Goal: Task Accomplishment & Management: Manage account settings

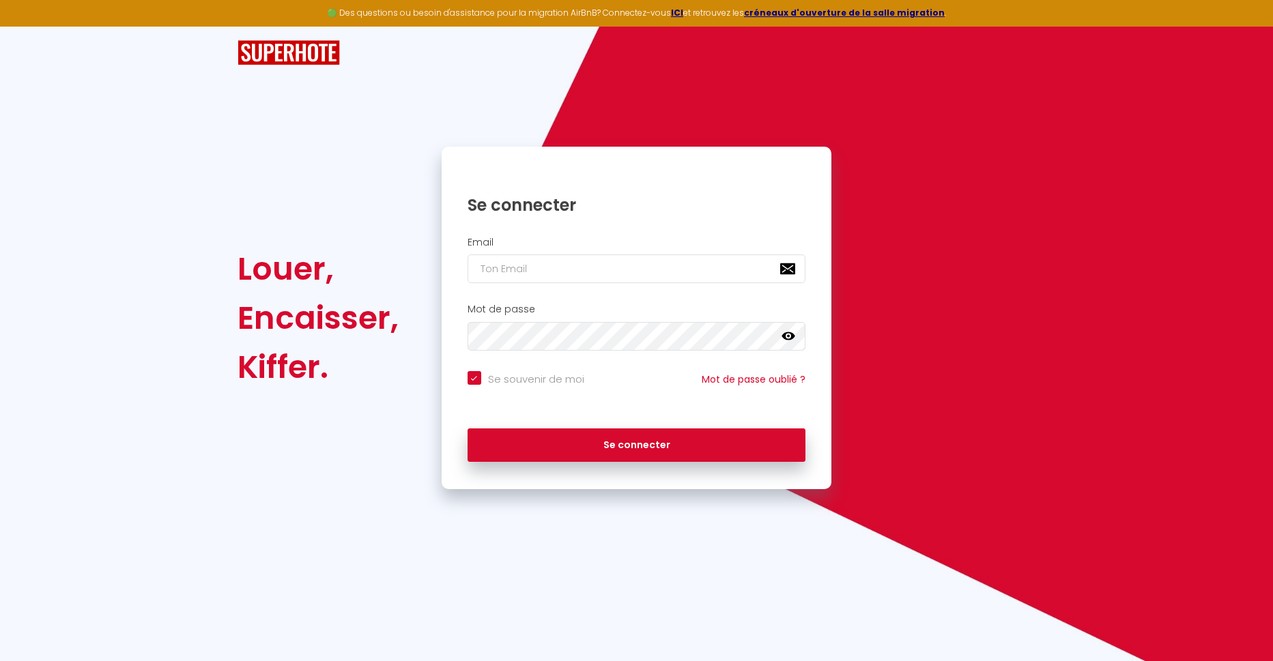
type input "c"
checkbox input "true"
type input "co"
checkbox input "true"
type input "cor"
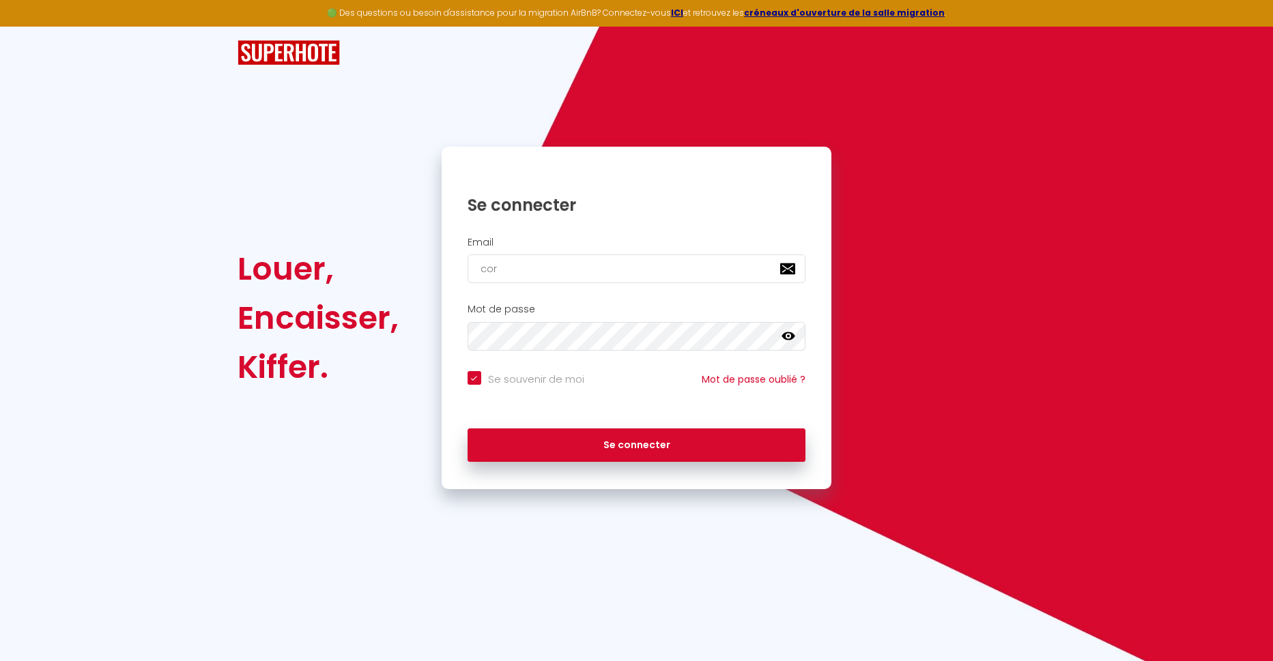
checkbox input "true"
type input "corv"
checkbox input "true"
type input "corvi"
checkbox input "true"
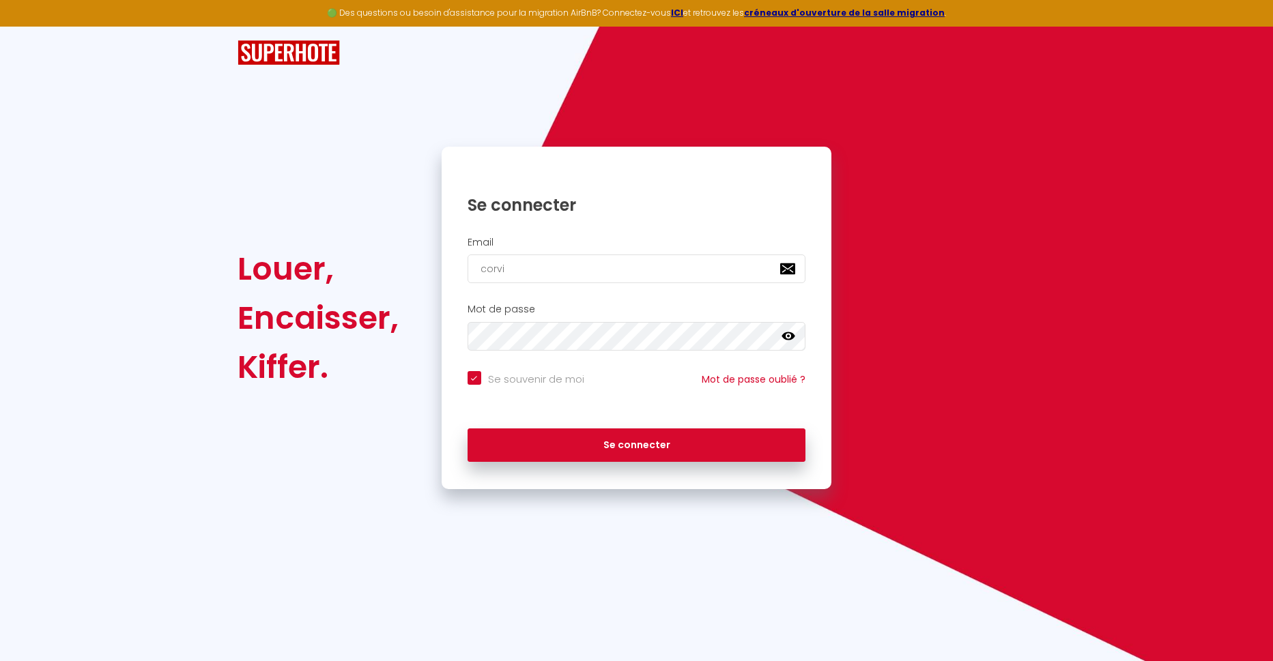
type input "corvio"
checkbox input "true"
type input "corvion"
checkbox input "true"
type input "corvione"
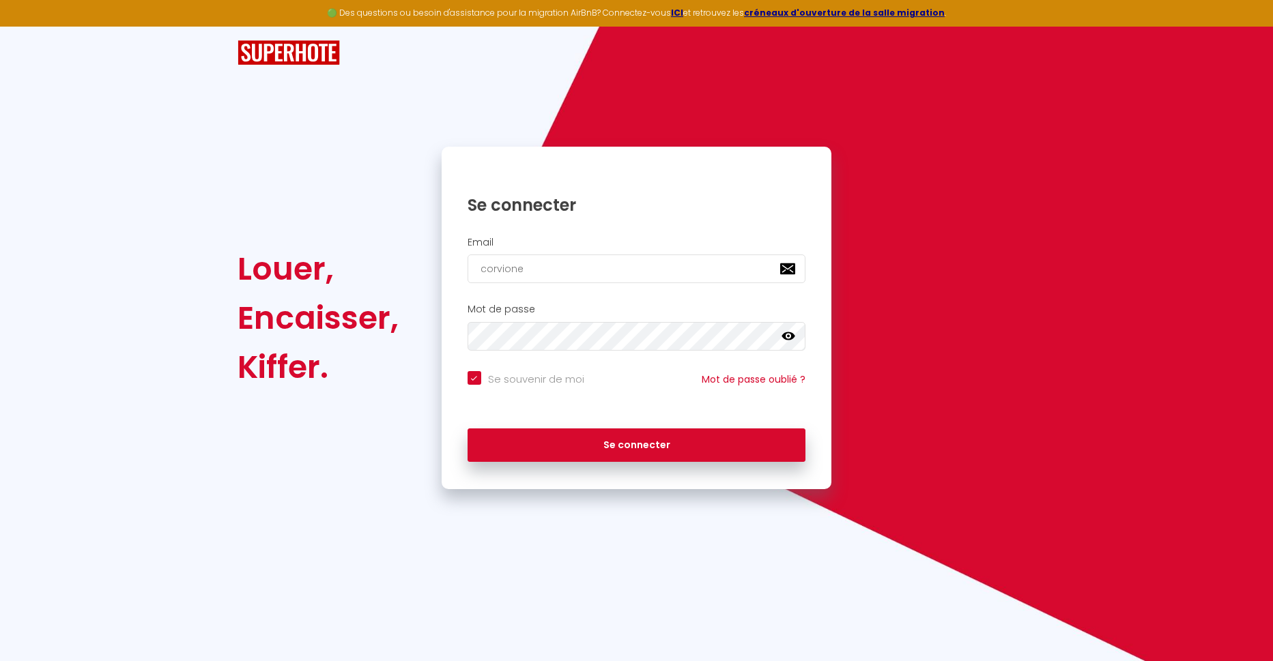
checkbox input "true"
type input "corvione."
checkbox input "true"
type input "corvione.mù"
checkbox input "true"
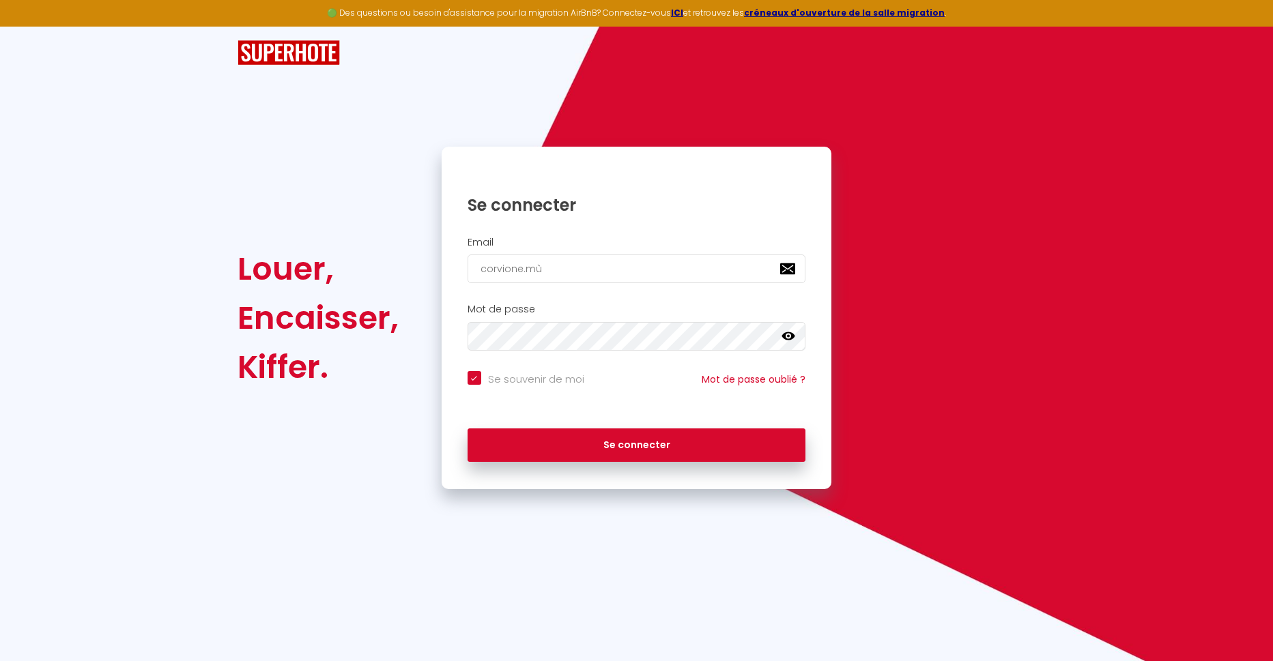
type input "corvione.mùz"
checkbox input "true"
type input "corvione.mù"
checkbox input "true"
type input "corvione.mùa"
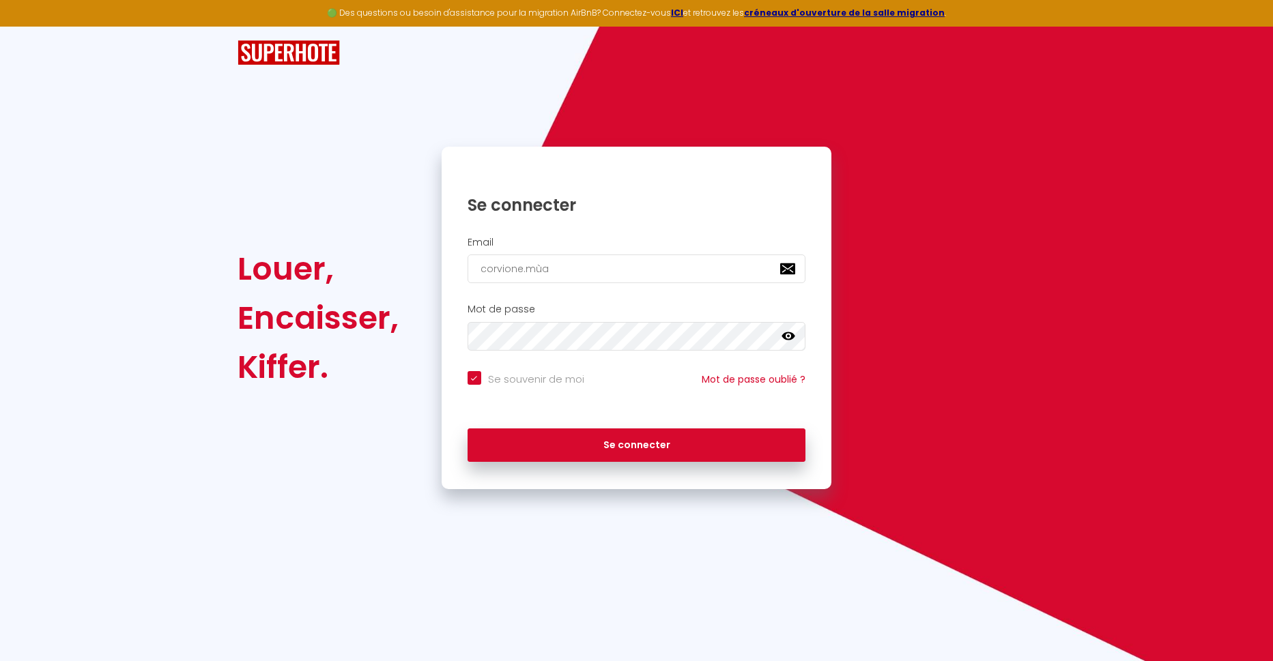
checkbox input "true"
type input "corvione.mùar"
checkbox input "true"
type input "corvione.mùa"
checkbox input "true"
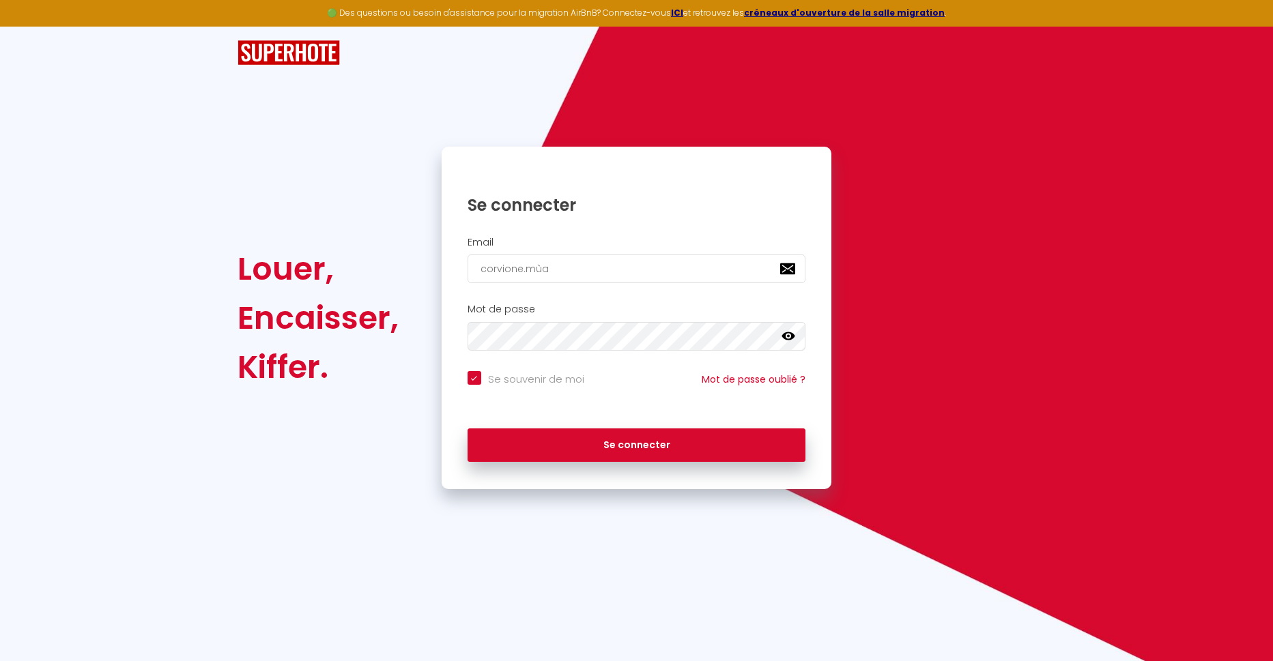
type input "corvione.mù"
checkbox input "true"
type input "corvione.m"
checkbox input "true"
type input "[DOMAIN_NAME]"
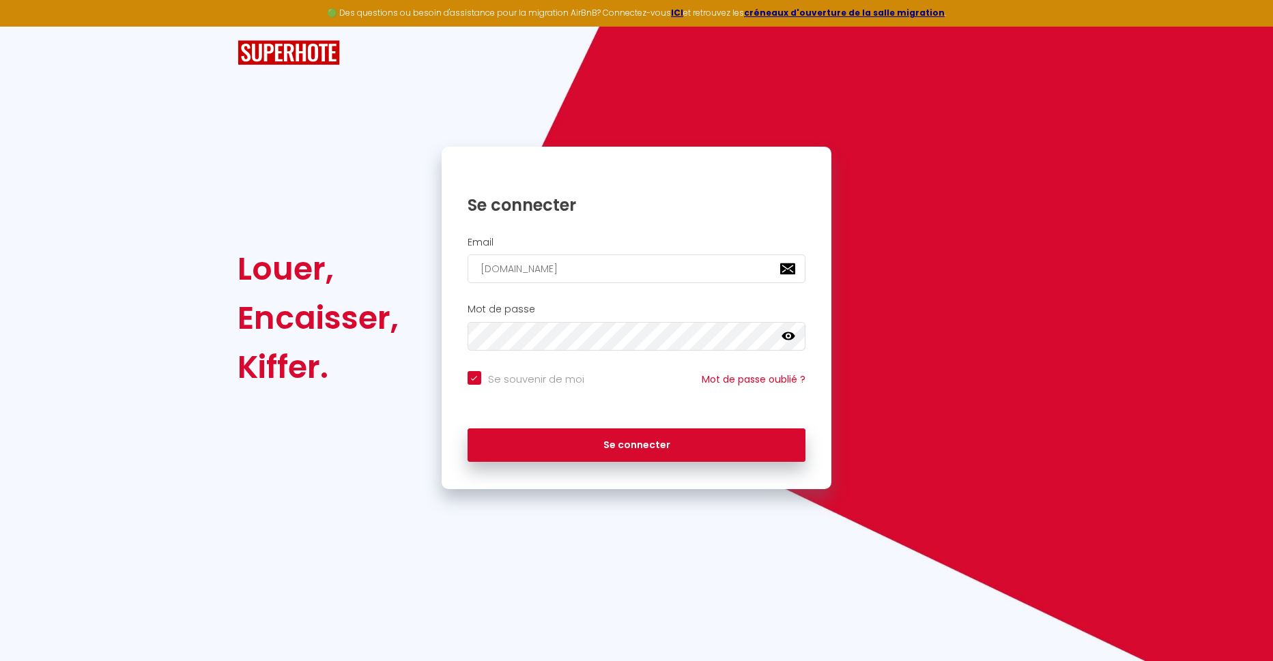
checkbox input "true"
type input "[DOMAIN_NAME]"
checkbox input "true"
type input "corvione.mmar"
checkbox input "true"
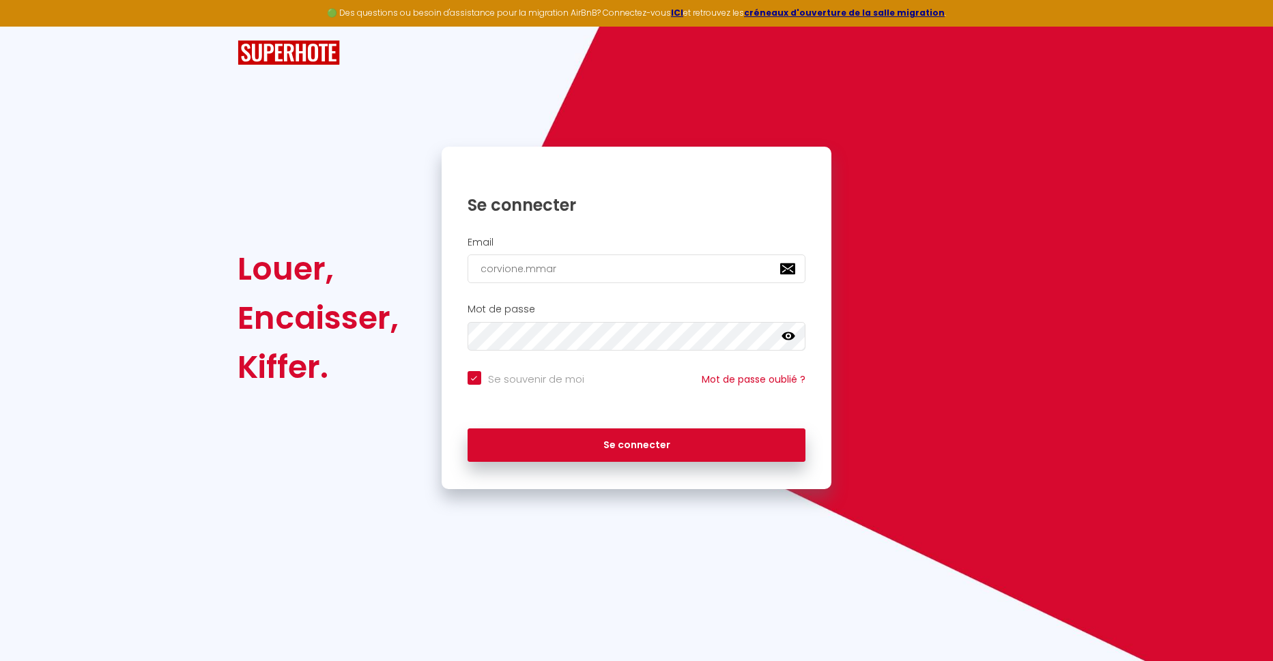
type input "corvione.mmarc"
checkbox input "true"
type input "corvione.mmarc@"
checkbox input "true"
type input "corvione.mmarc@n"
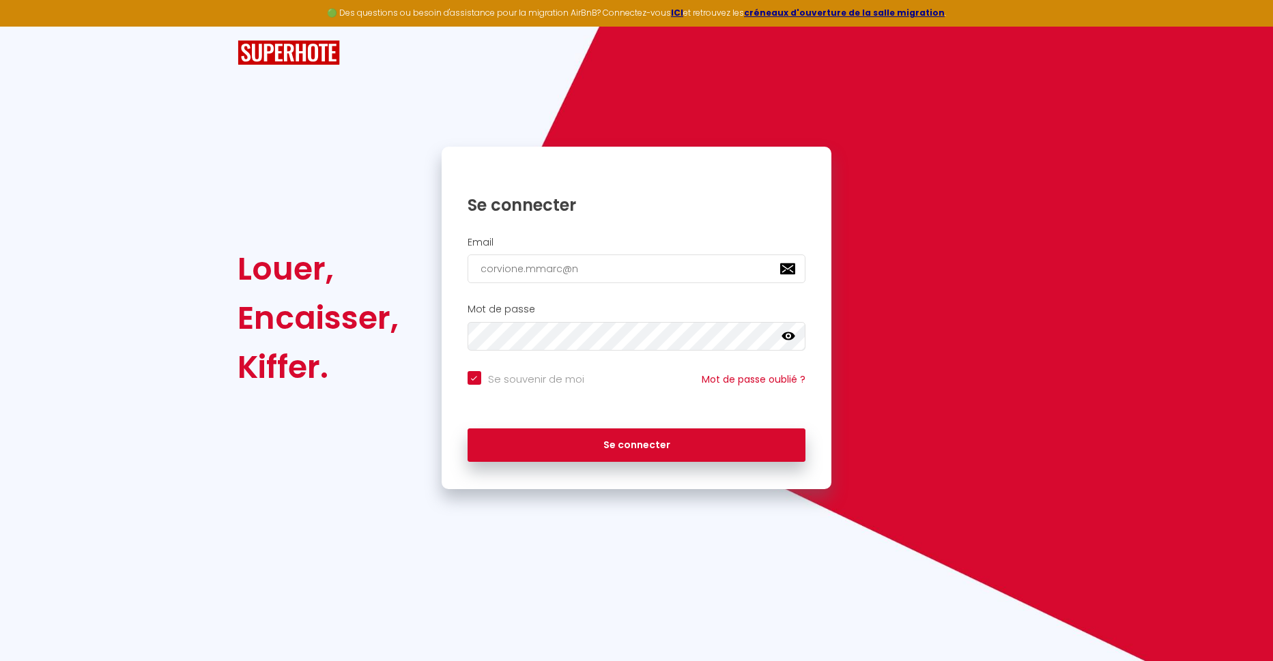
checkbox input "true"
type input "corvione.mmarc@ne"
checkbox input "true"
type input "corvione.mmarc@neu"
checkbox input "true"
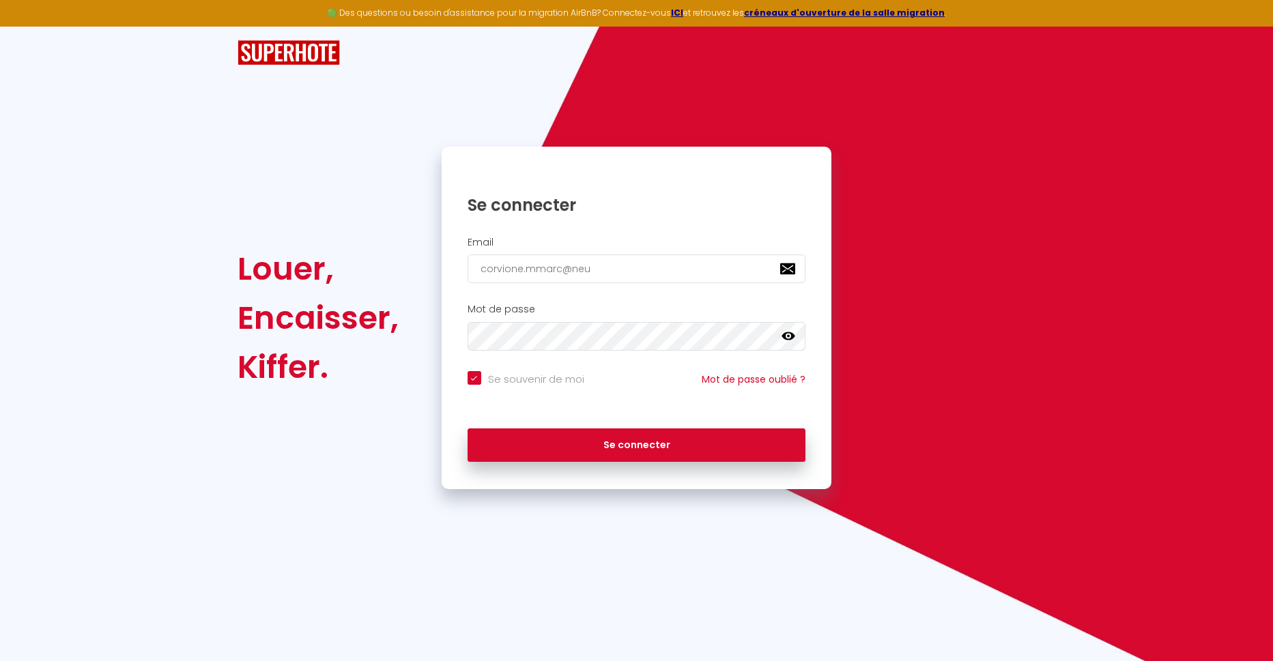
type input "[EMAIL_ADDRESS]"
checkbox input "true"
type input "[EMAIL_ADDRESS]."
checkbox input "true"
type input "corvione.mmarc@neuf.f"
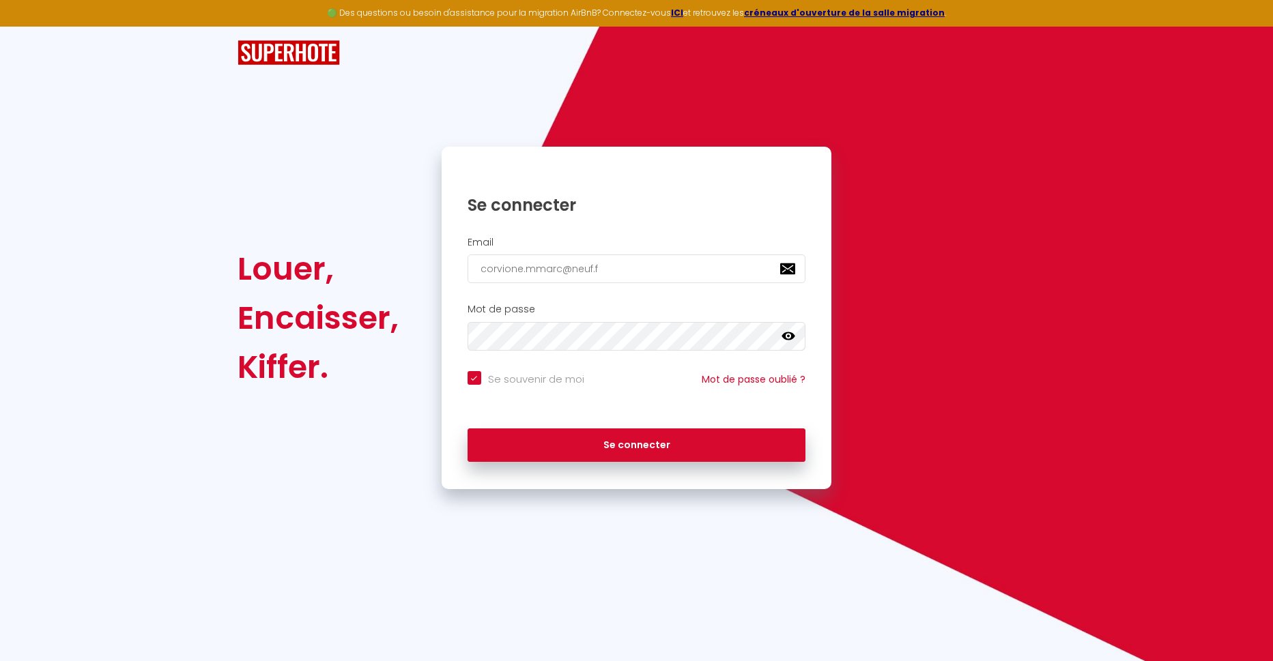
checkbox input "true"
type input "[EMAIL_ADDRESS][DOMAIN_NAME]"
checkbox input "true"
click at [534, 270] on input "[EMAIL_ADDRESS][DOMAIN_NAME]" at bounding box center [637, 269] width 339 height 29
type input "[EMAIL_ADDRESS][DOMAIN_NAME]"
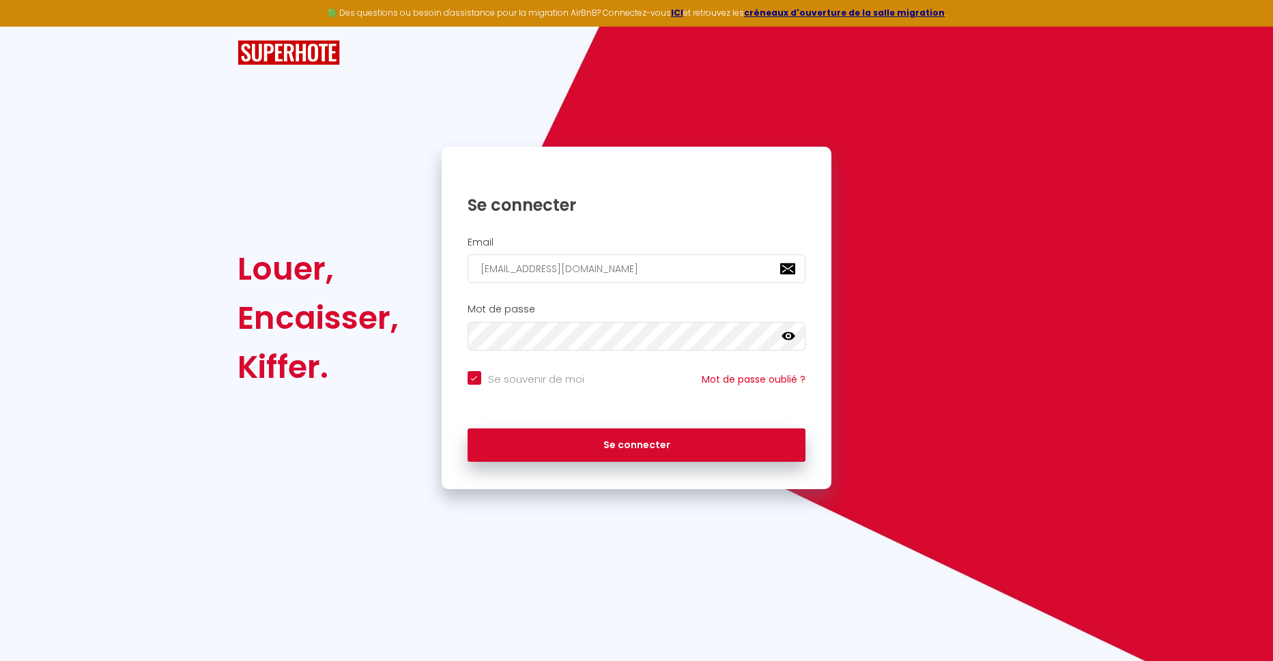
checkbox input "true"
type input "[EMAIL_ADDRESS][DOMAIN_NAME]"
checkbox input "true"
type input "[EMAIL_ADDRESS][DOMAIN_NAME]"
checkbox input "true"
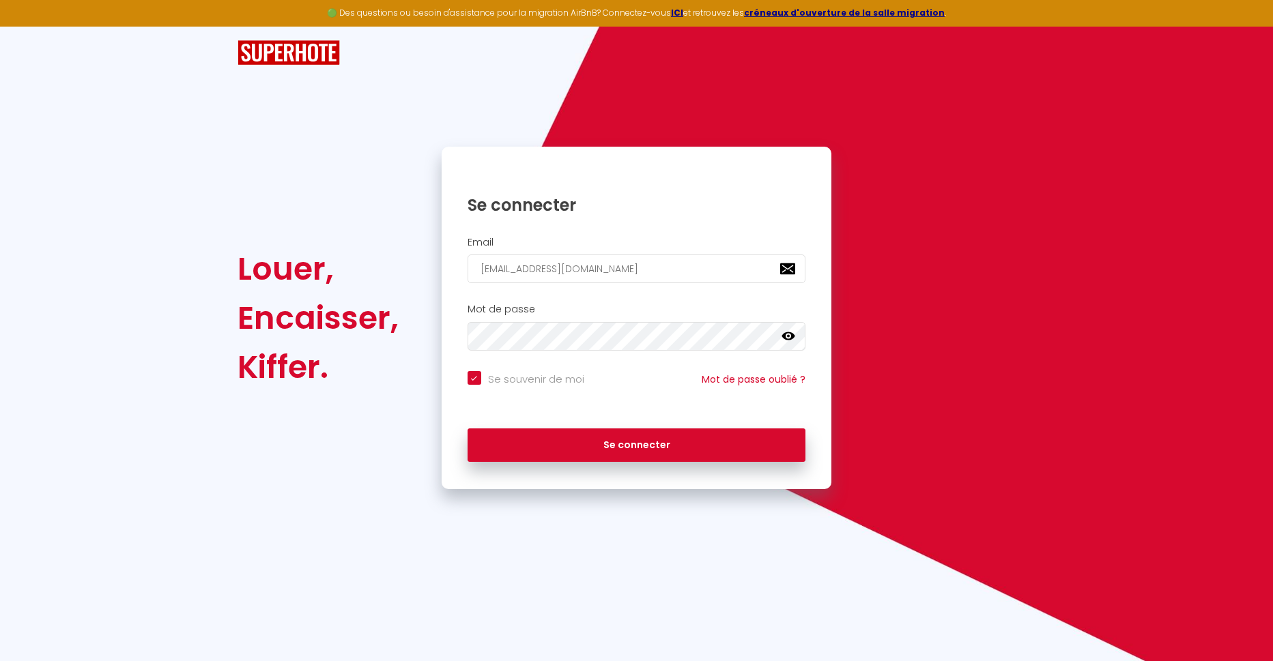
type input "[EMAIL_ADDRESS][DOMAIN_NAME]"
checkbox input "true"
type input "[EMAIL_ADDRESS][DOMAIN_NAME]"
checkbox input "true"
click at [603, 266] on input "[EMAIL_ADDRESS][DOMAIN_NAME]" at bounding box center [637, 269] width 339 height 29
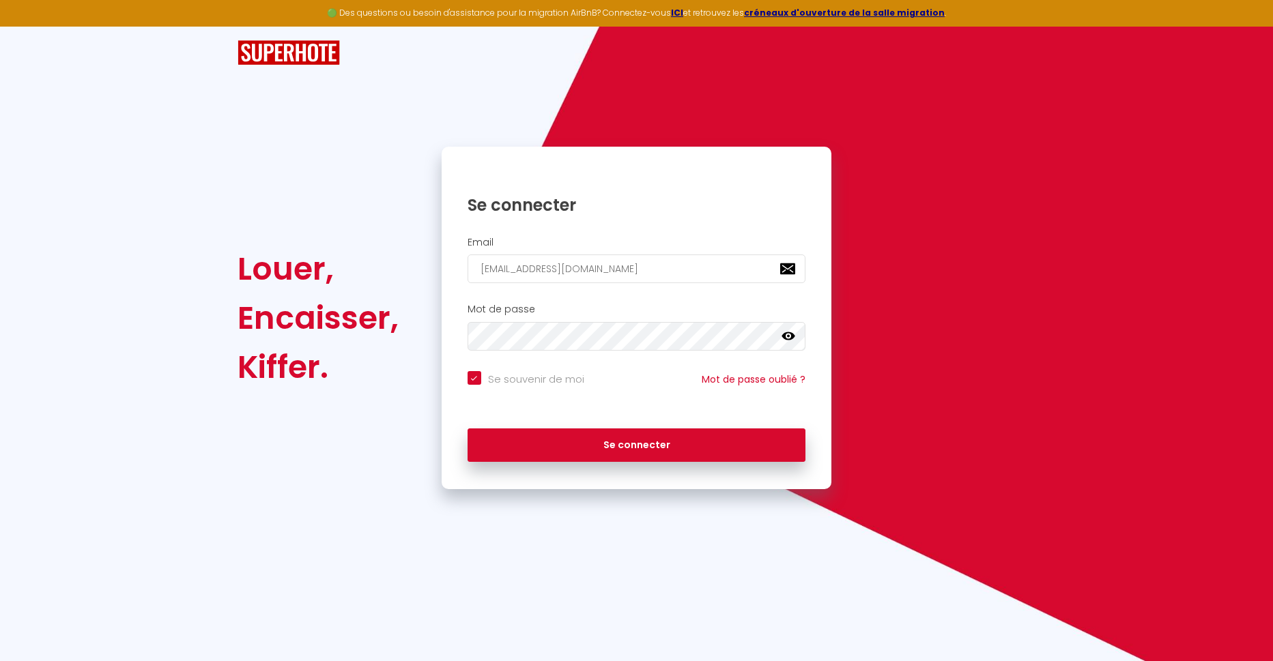
type input "[EMAIL_ADDRESS][DOMAIN_NAME]"
click at [790, 337] on icon at bounding box center [789, 337] width 14 height 14
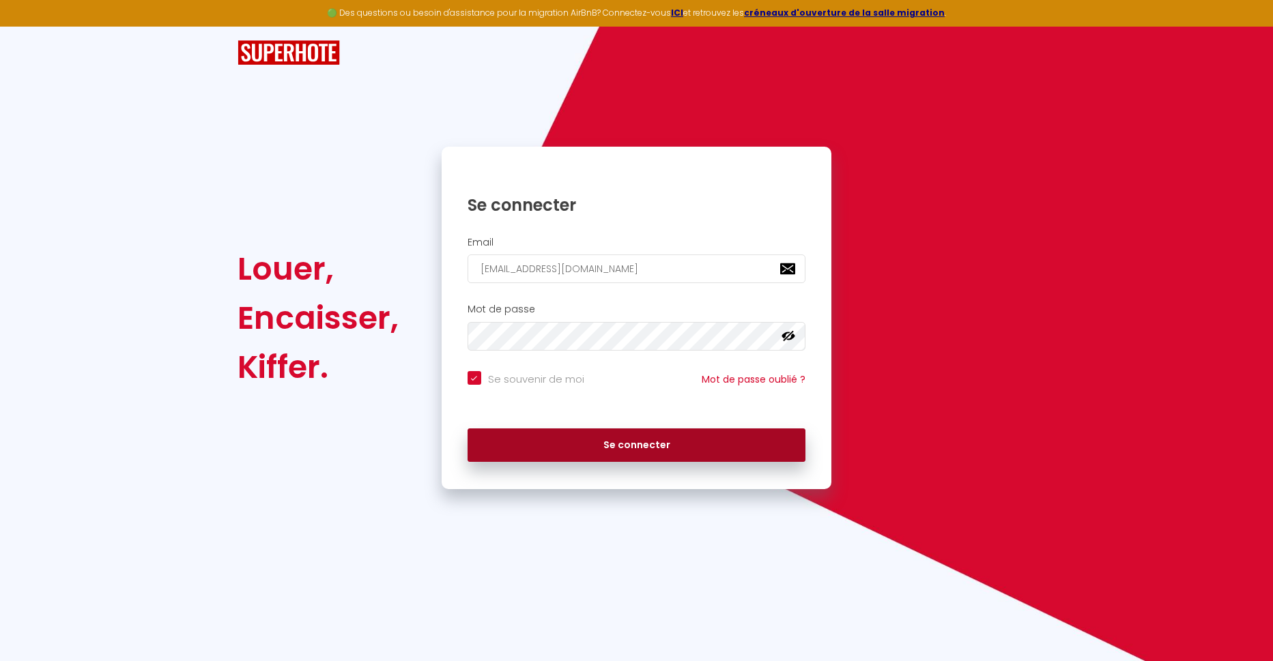
click at [590, 449] on button "Se connecter" at bounding box center [637, 446] width 339 height 34
checkbox input "true"
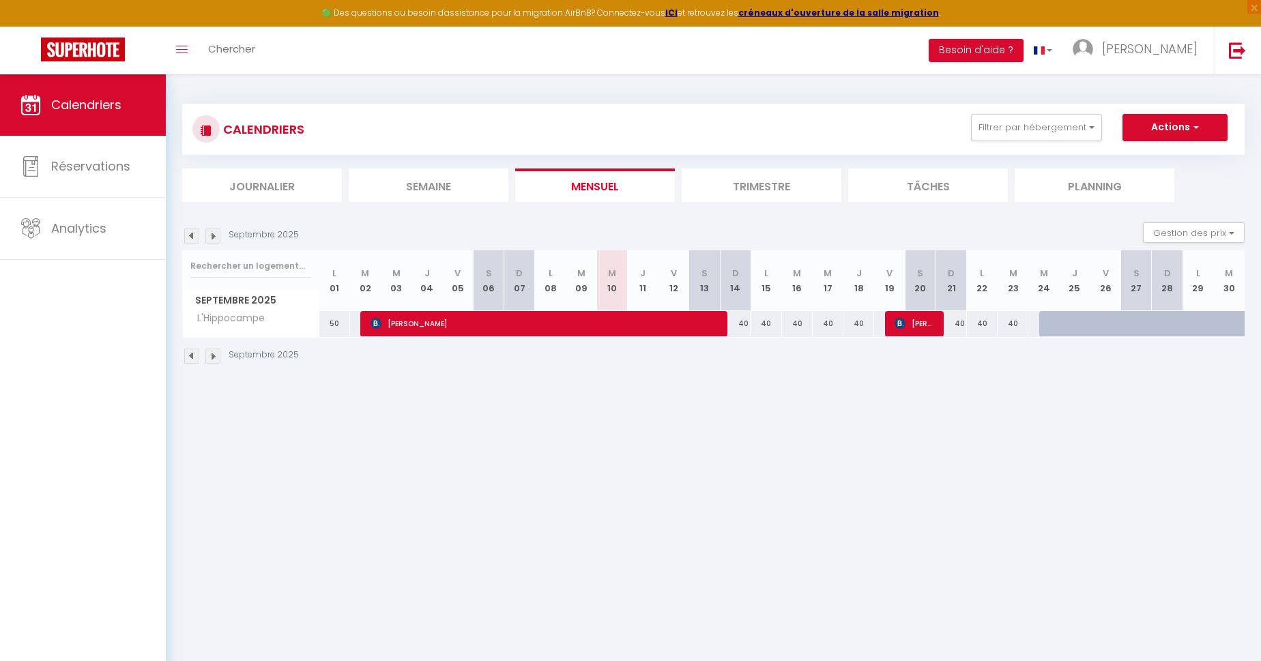
click at [216, 238] on img at bounding box center [212, 236] width 15 height 15
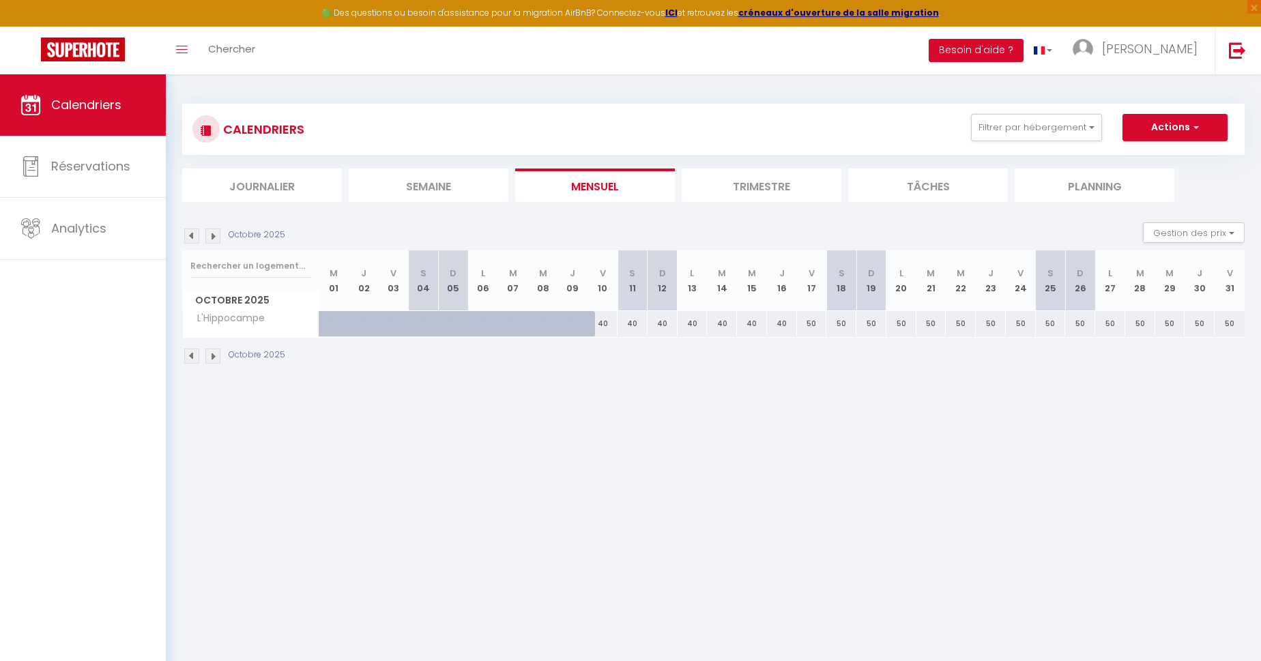
click at [190, 235] on img at bounding box center [191, 236] width 15 height 15
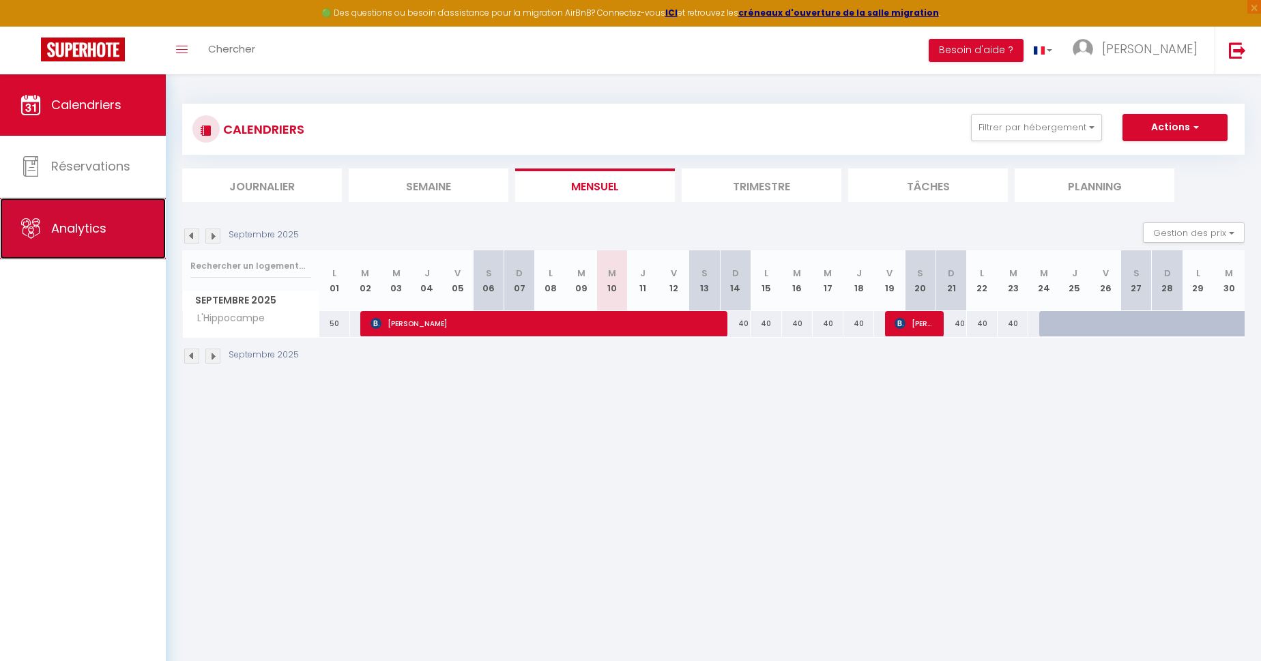
click at [119, 239] on link "Analytics" at bounding box center [83, 228] width 166 height 61
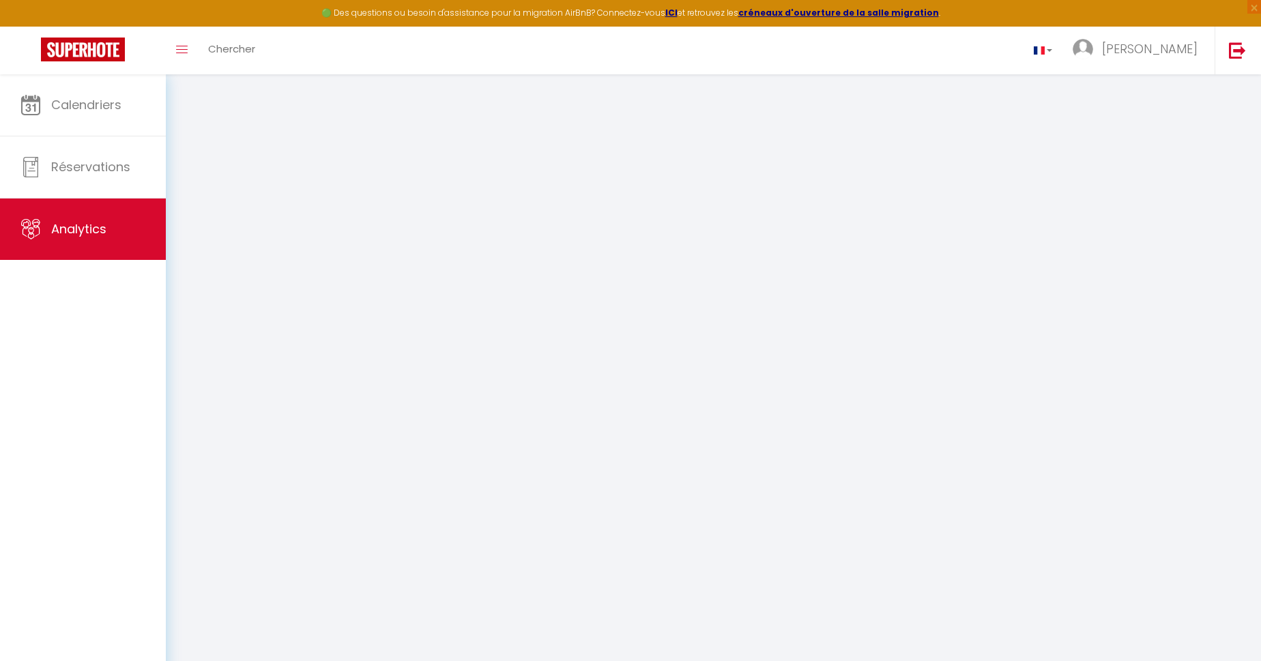
select select "2025"
select select "9"
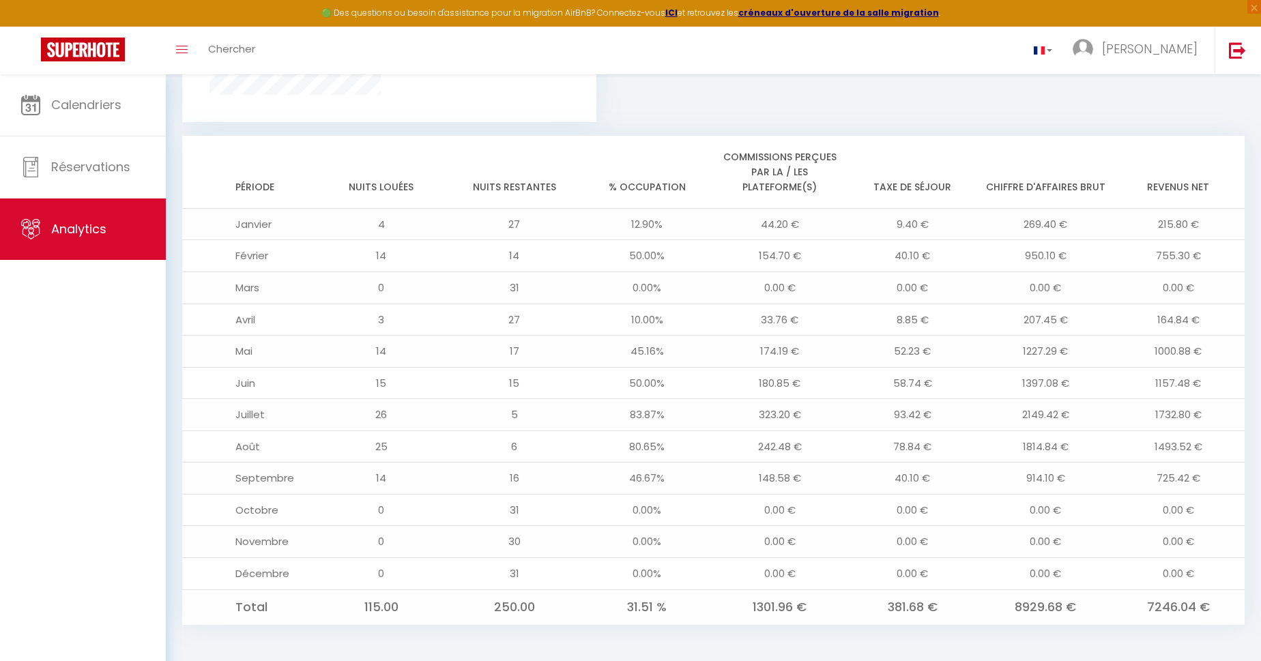
scroll to position [1028, 0]
